Goal: Task Accomplishment & Management: Use online tool/utility

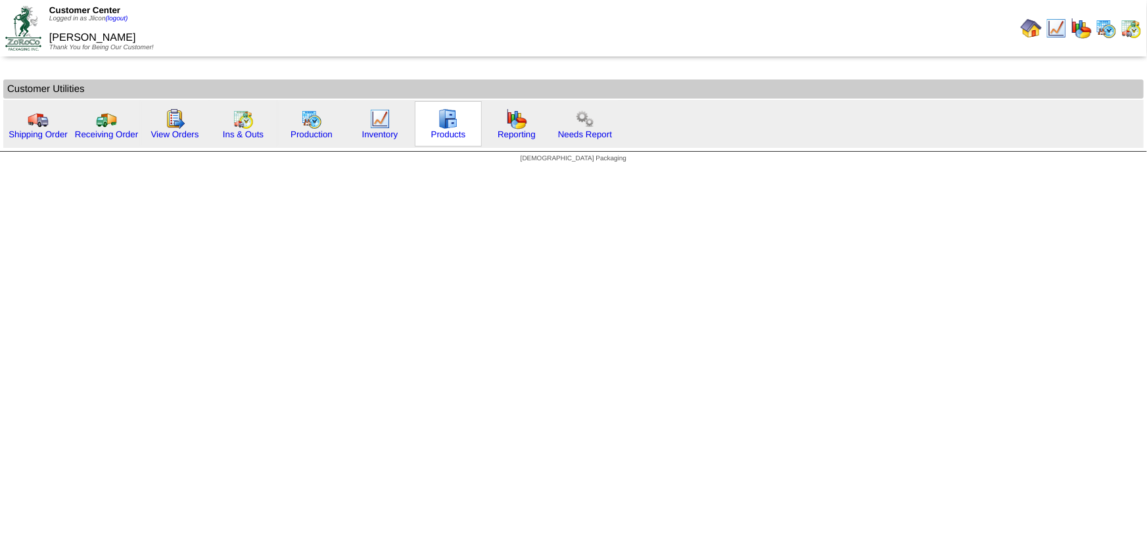
click at [441, 124] on img at bounding box center [448, 119] width 21 height 21
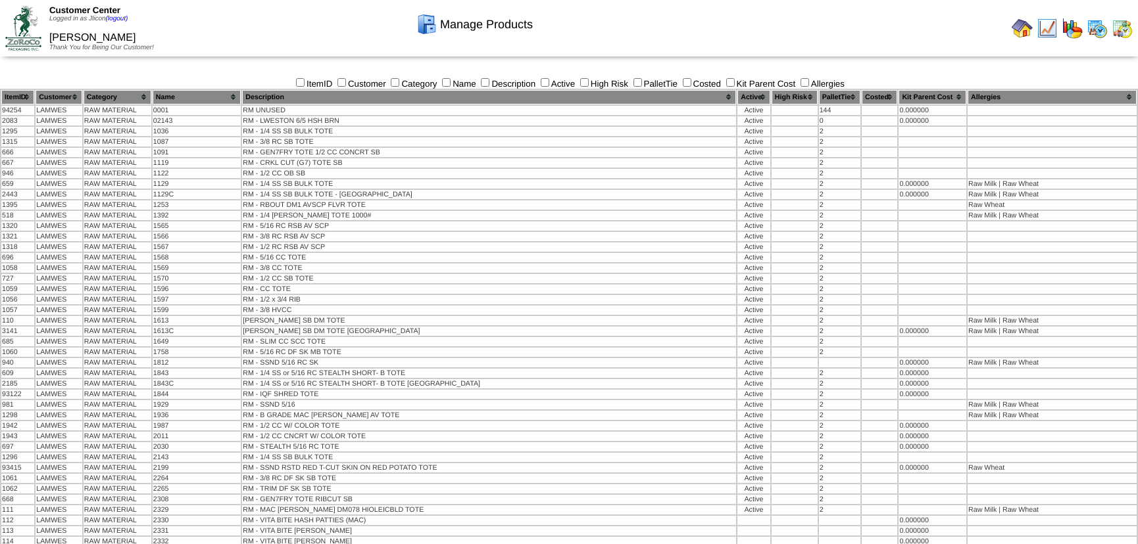
click at [1103, 31] on img at bounding box center [1096, 28] width 21 height 21
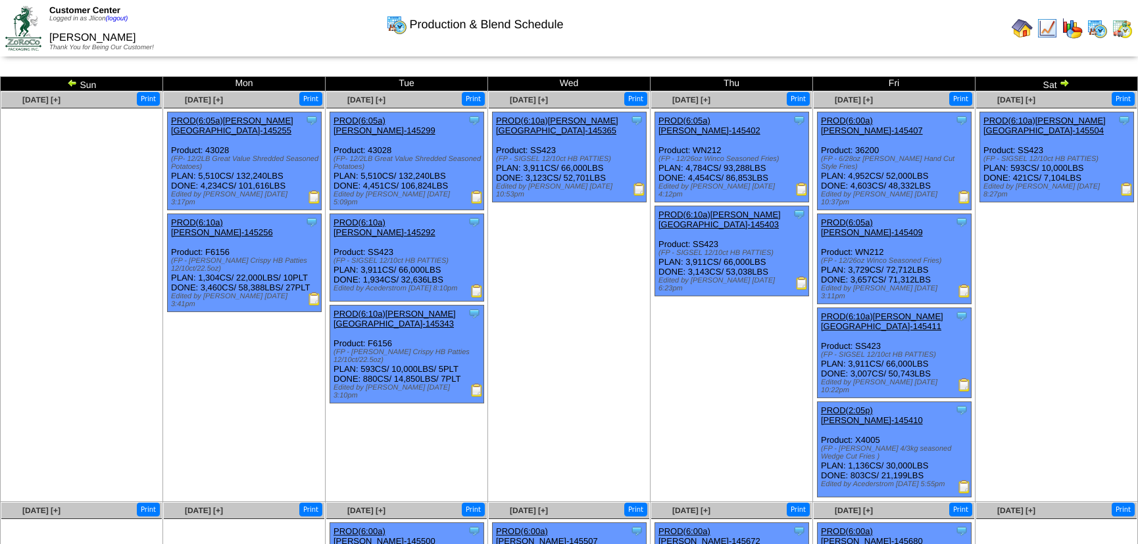
drag, startPoint x: 572, startPoint y: 345, endPoint x: 575, endPoint y: 389, distance: 44.2
click at [571, 345] on td "[DATE] [+] Print Clone Item PROD(6:10a)[PERSON_NAME][GEOGRAPHIC_DATA]-145365 [P…" at bounding box center [569, 296] width 162 height 411
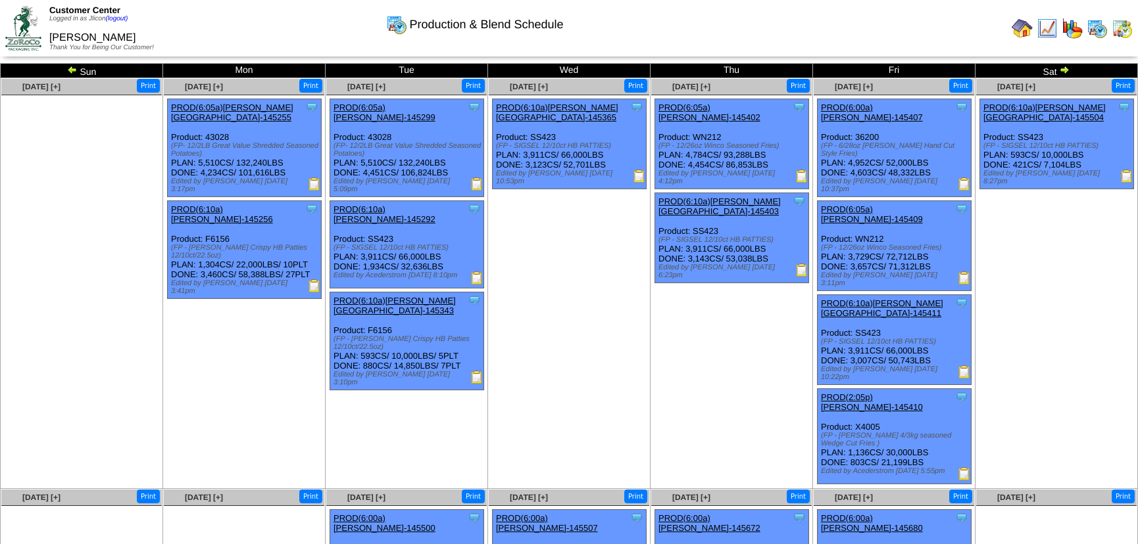
scroll to position [59, 0]
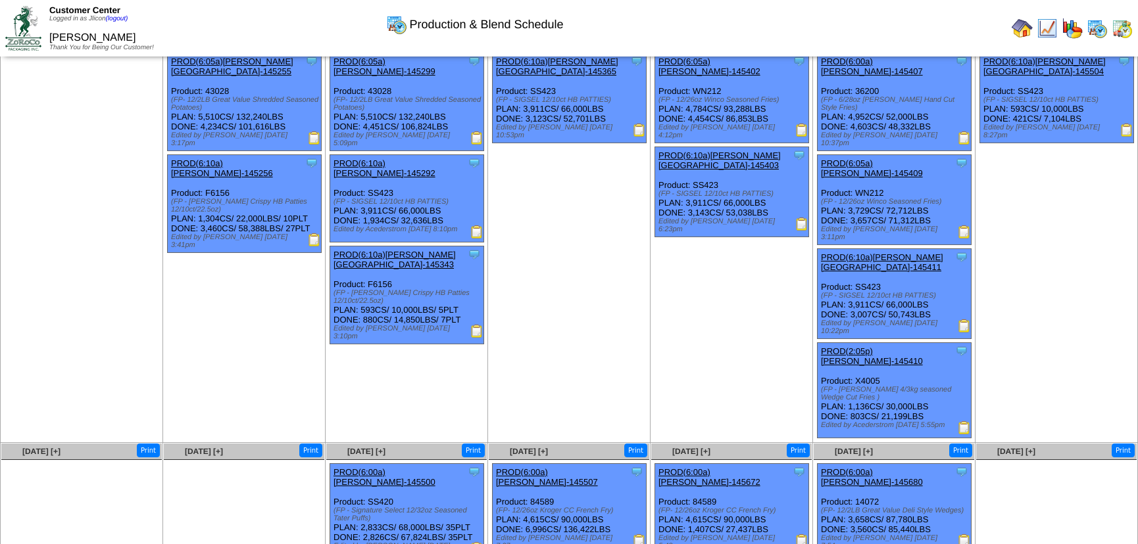
click at [238, 324] on td "Jul 28 [+] Print Clone Item PROD(6:05a)Lamb-Weston-145255 Lamb-Weston ScheduleI…" at bounding box center [244, 237] width 162 height 411
click at [798, 535] on img at bounding box center [801, 541] width 13 height 13
